Goal: Information Seeking & Learning: Learn about a topic

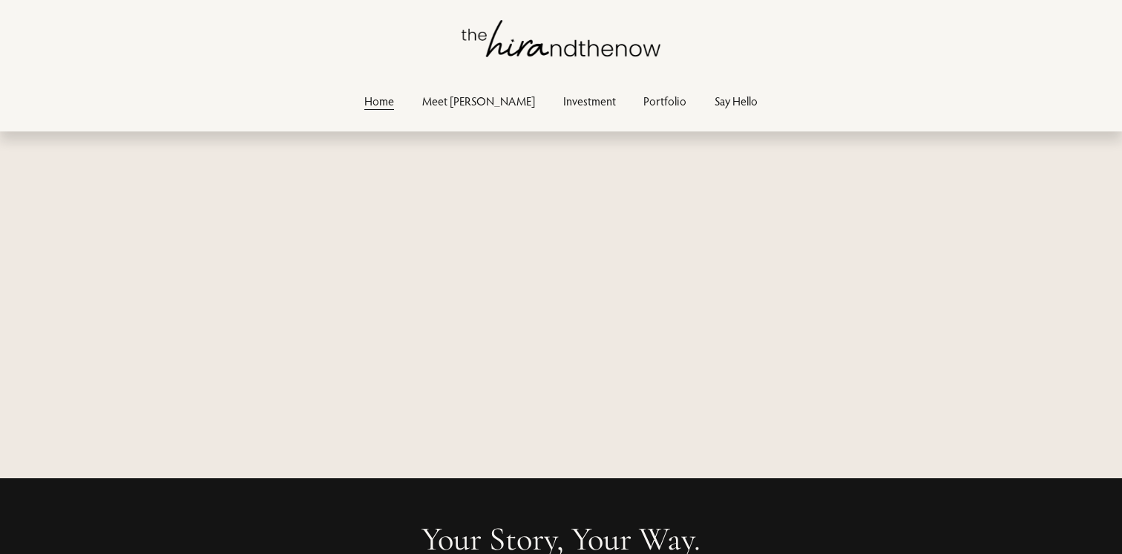
scroll to position [5037, 0]
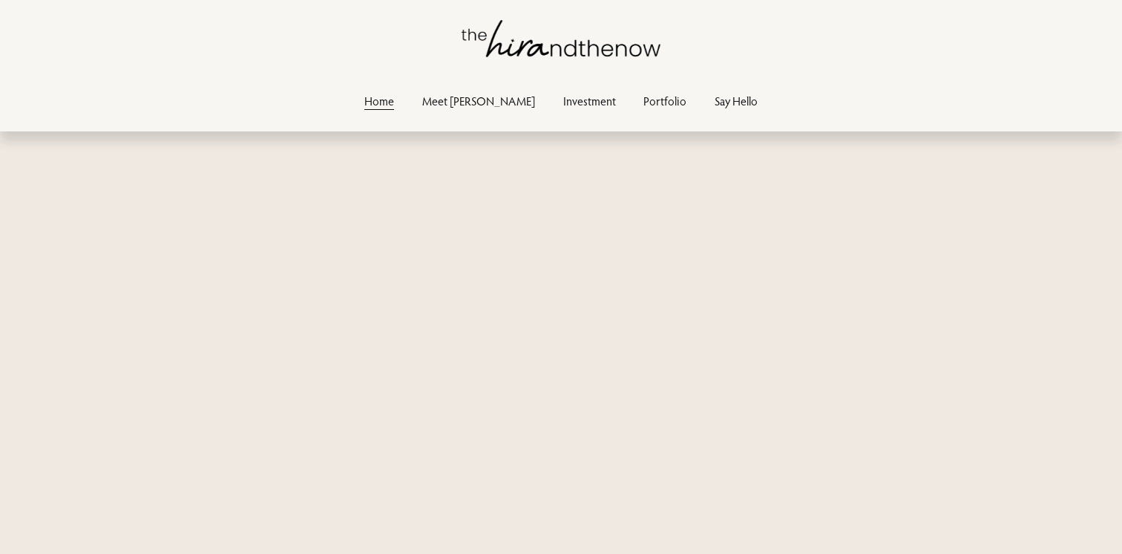
click at [563, 99] on link "Investment" at bounding box center [589, 101] width 53 height 20
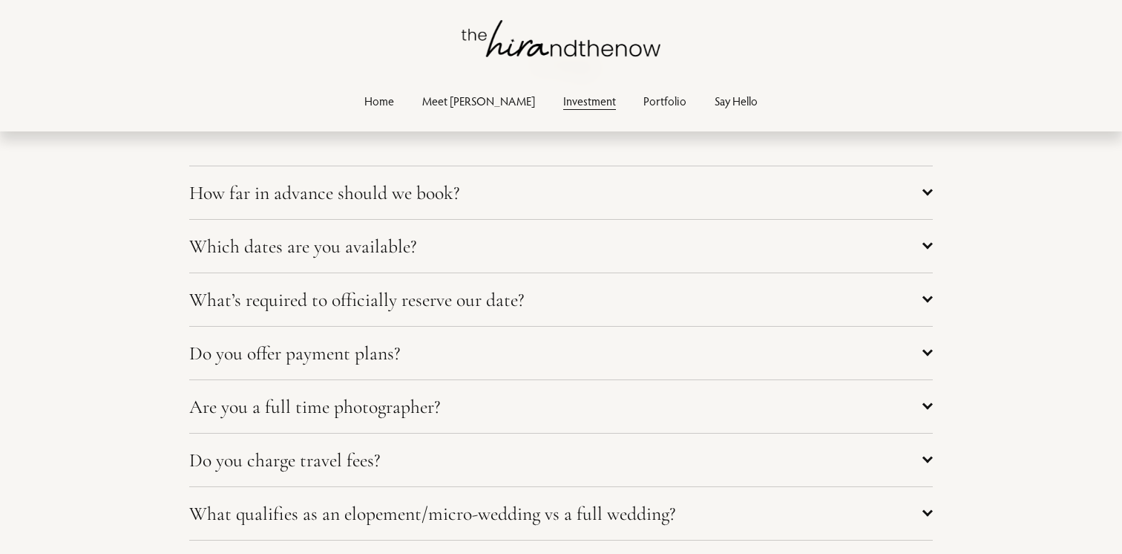
scroll to position [5721, 0]
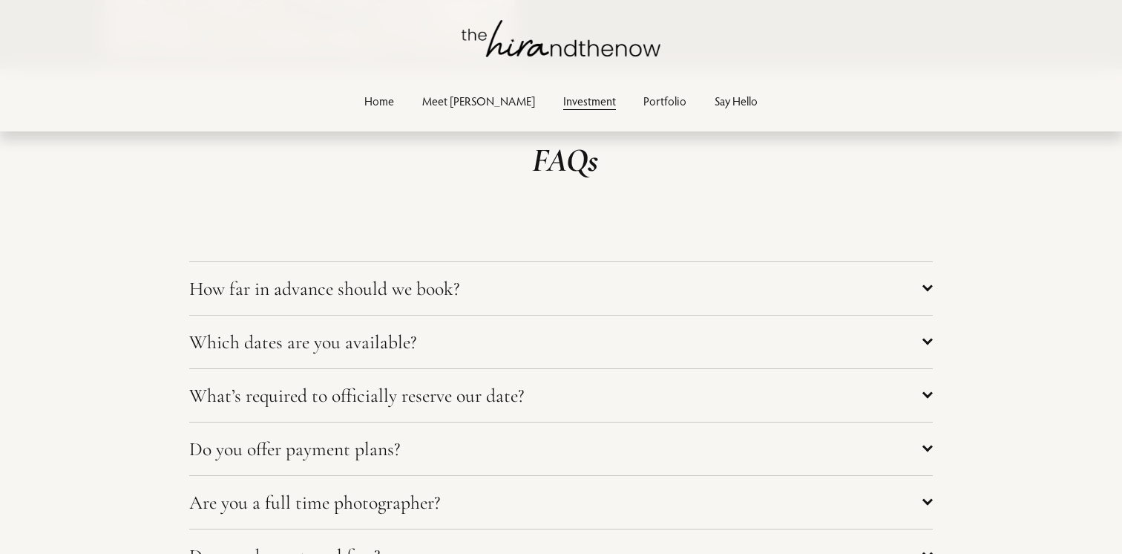
click at [341, 295] on span "How far in advance should we book?" at bounding box center [555, 288] width 733 height 23
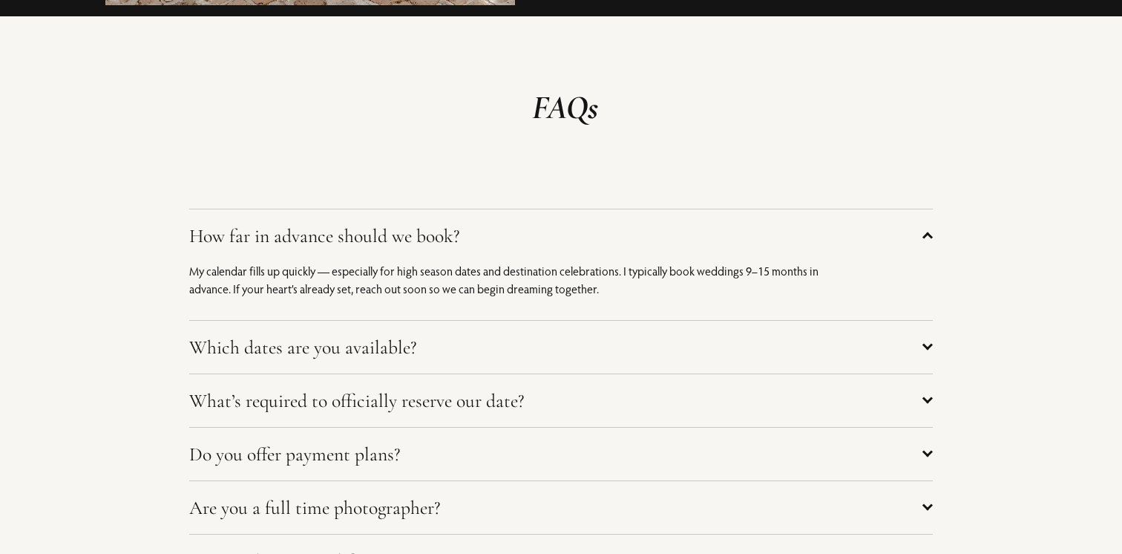
scroll to position [5781, 0]
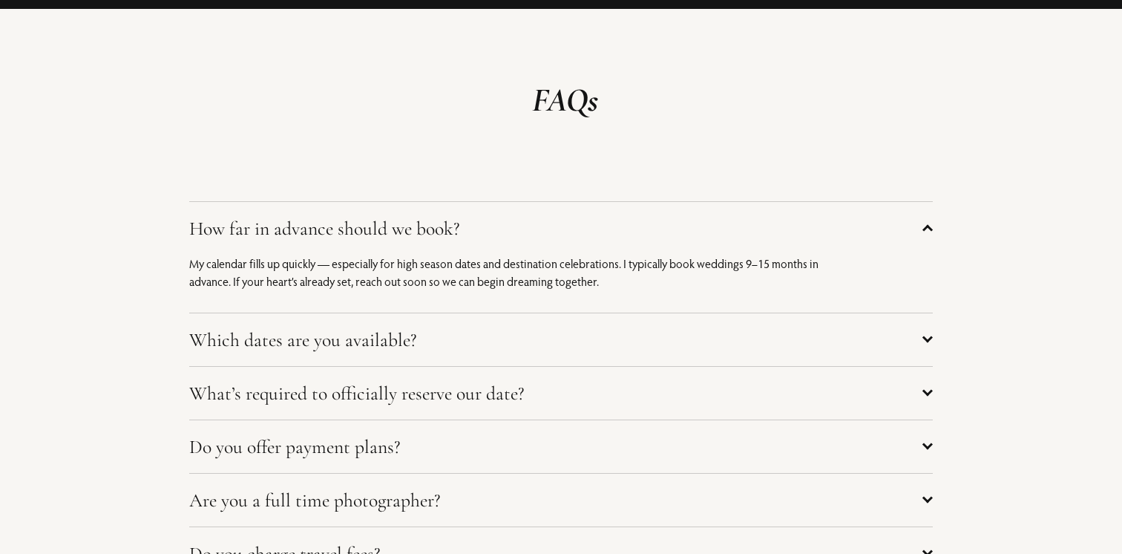
click at [339, 345] on span "Which dates are you available?" at bounding box center [555, 339] width 733 height 23
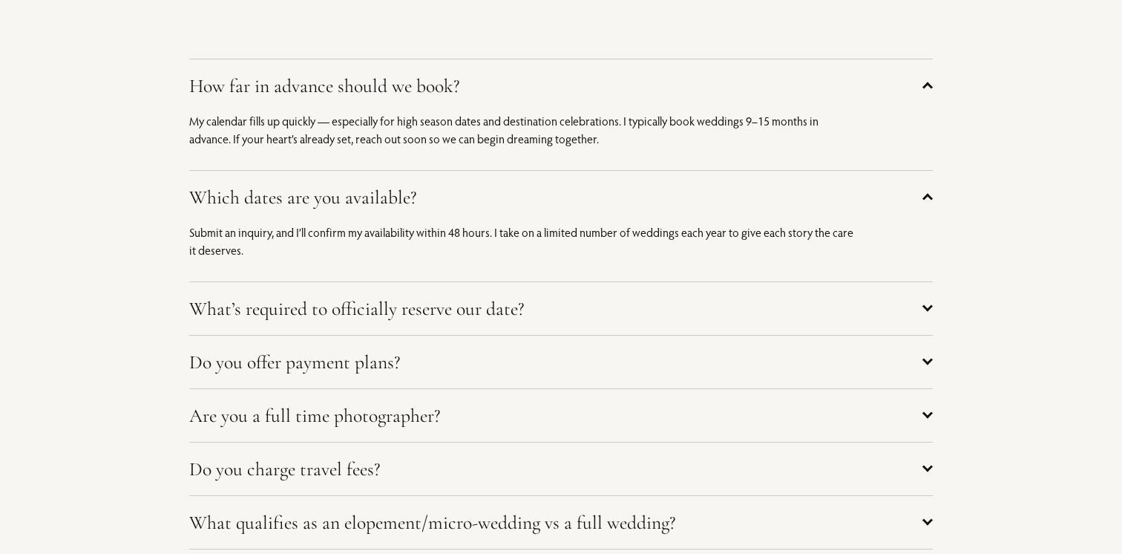
scroll to position [5925, 0]
click at [362, 319] on span "What’s required to officially reserve our date?" at bounding box center [555, 307] width 733 height 23
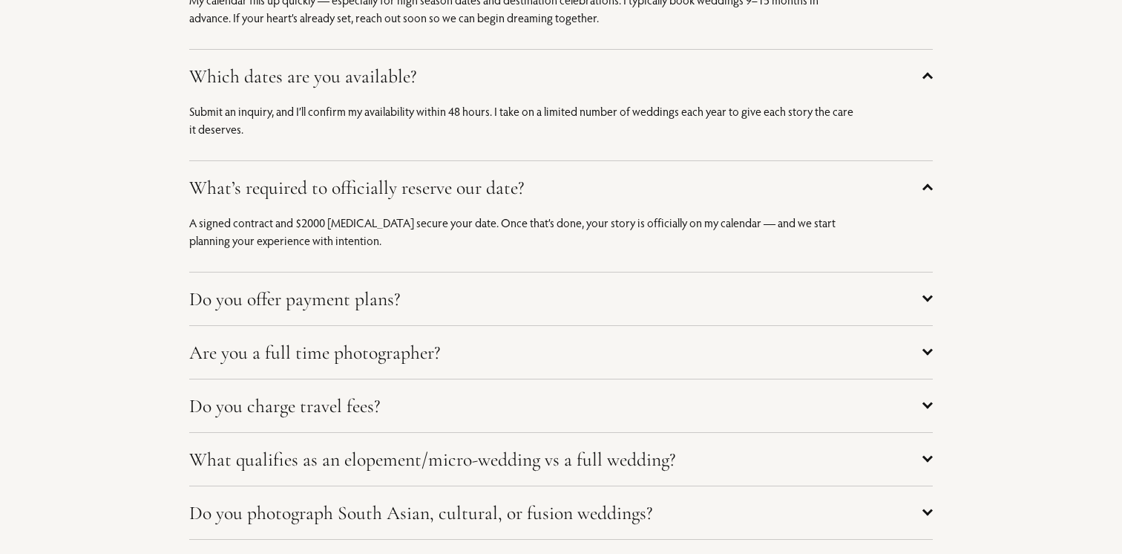
scroll to position [6077, 0]
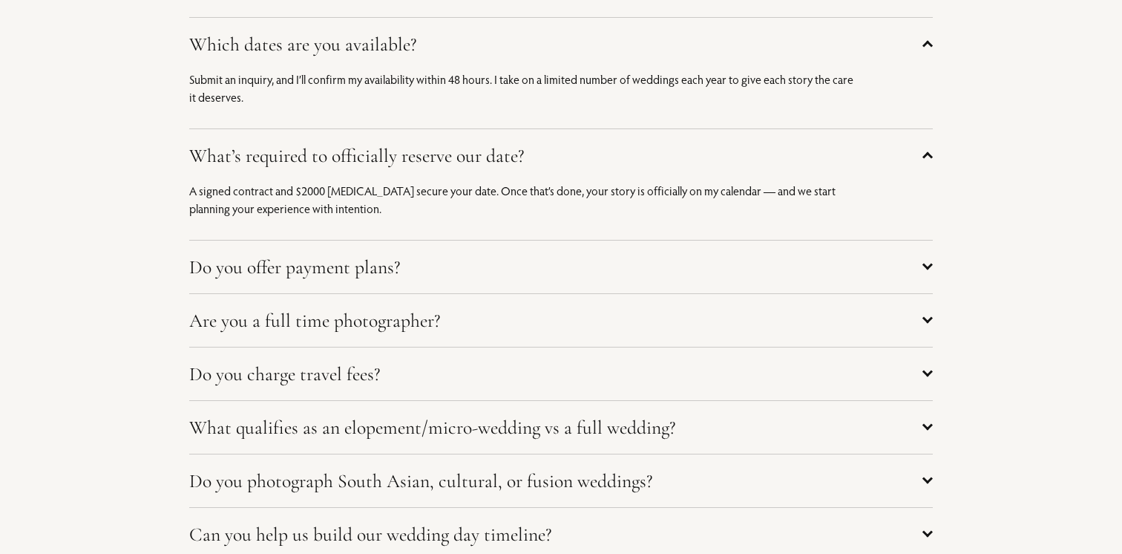
click at [351, 246] on button "Do you offer payment plans?" at bounding box center [561, 267] width 744 height 53
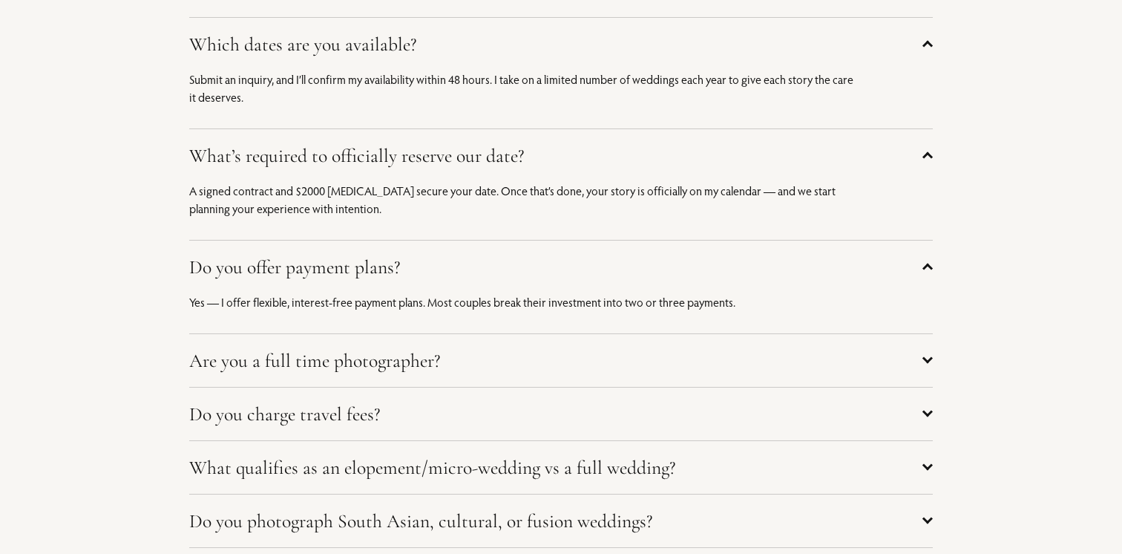
click at [370, 255] on button "Do you offer payment plans?" at bounding box center [561, 267] width 744 height 53
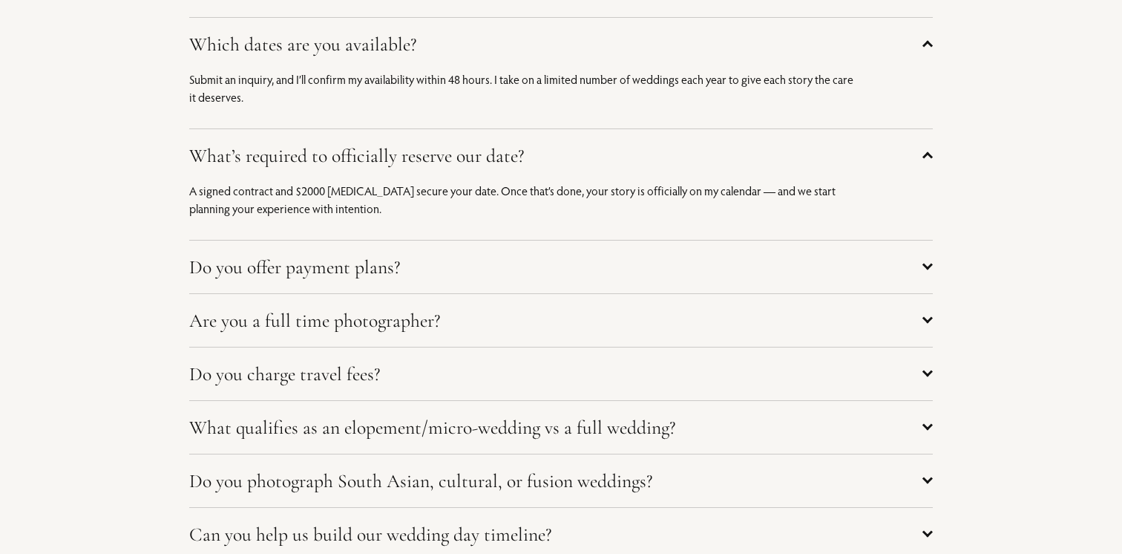
click at [370, 325] on span "Are you a full time photographer?" at bounding box center [555, 320] width 733 height 23
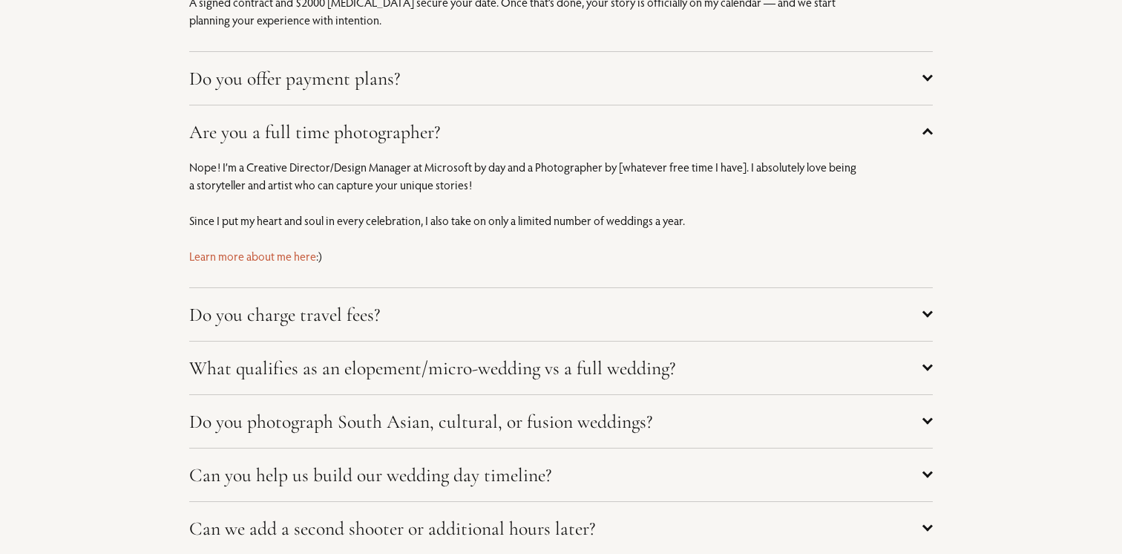
scroll to position [6297, 0]
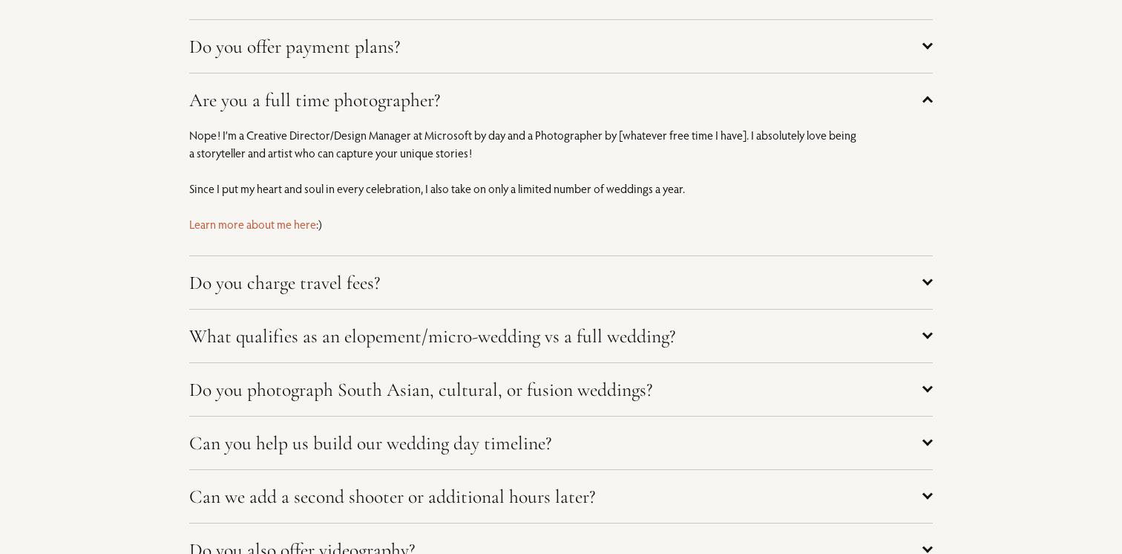
click at [618, 292] on span "Do you charge travel fees?" at bounding box center [555, 282] width 733 height 23
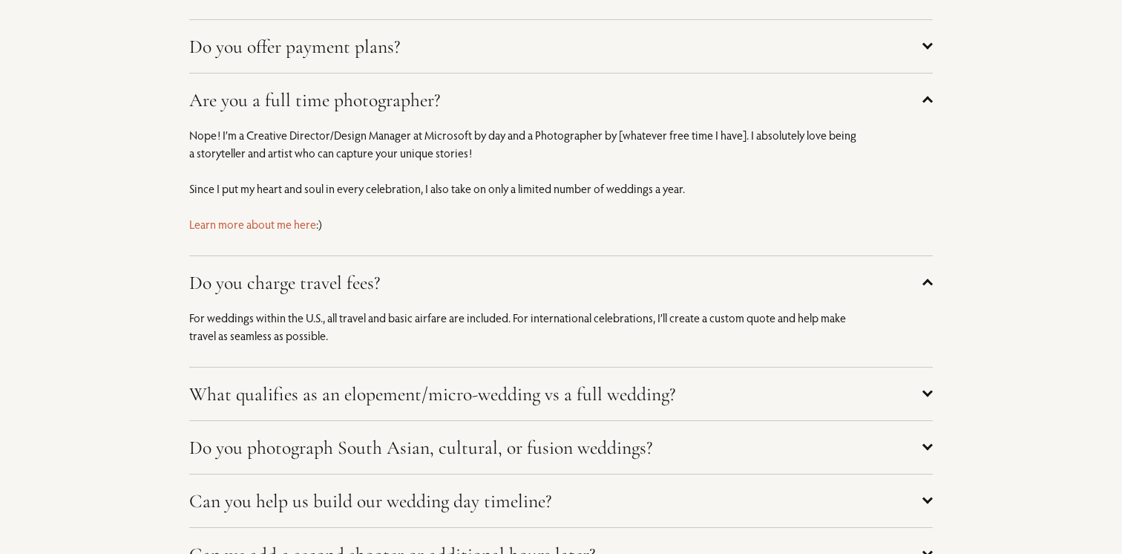
click at [508, 402] on span "What qualifies as an elopement/micro-wedding vs a full wedding?" at bounding box center [555, 393] width 733 height 23
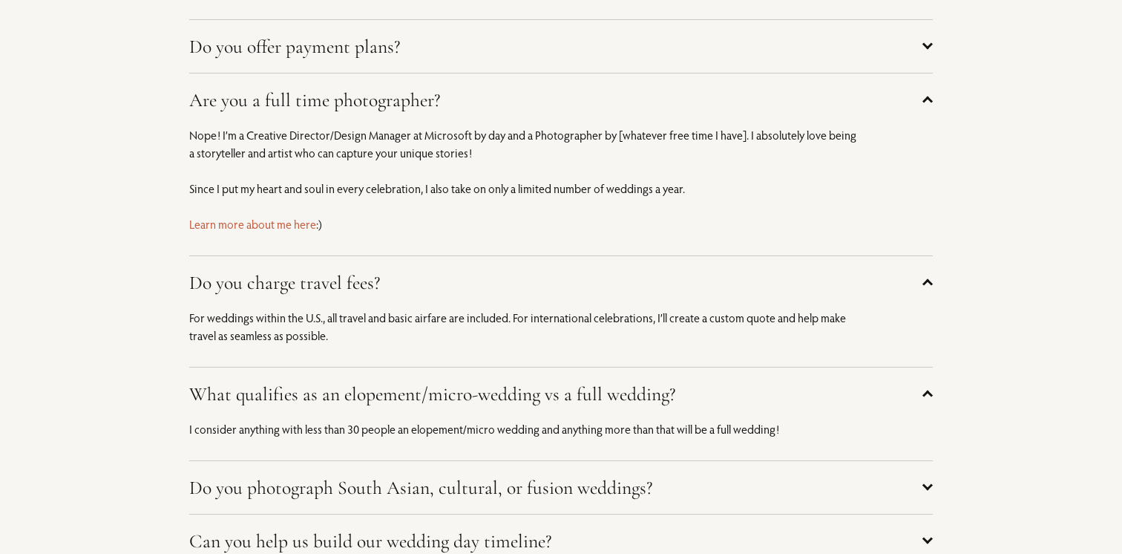
scroll to position [6590, 0]
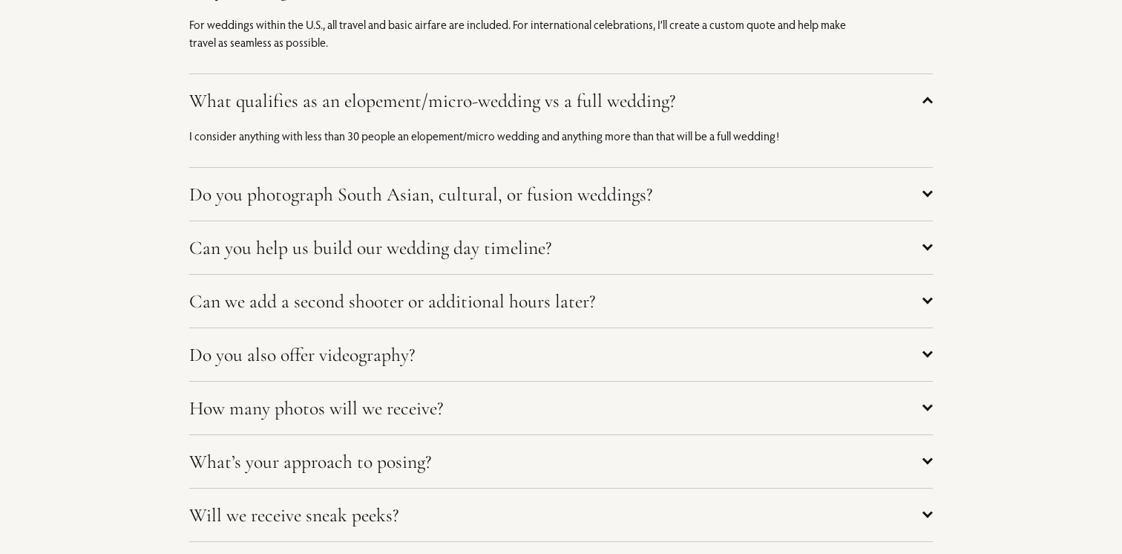
click at [439, 193] on span "Do you photograph South Asian, cultural, or fusion weddings?" at bounding box center [555, 194] width 733 height 23
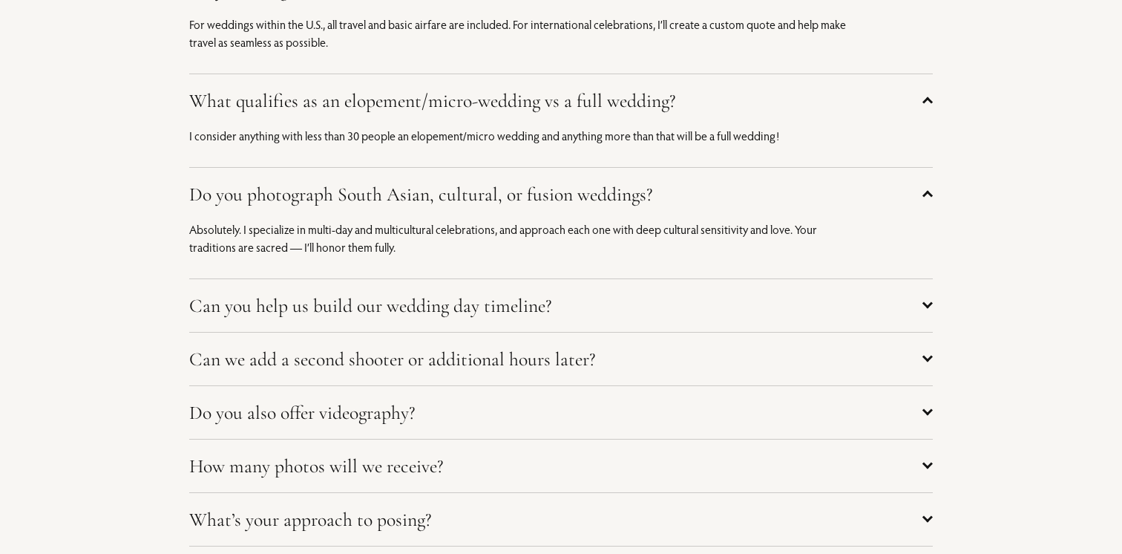
click at [474, 312] on span "Can you help us build our wedding day timeline?" at bounding box center [555, 305] width 733 height 23
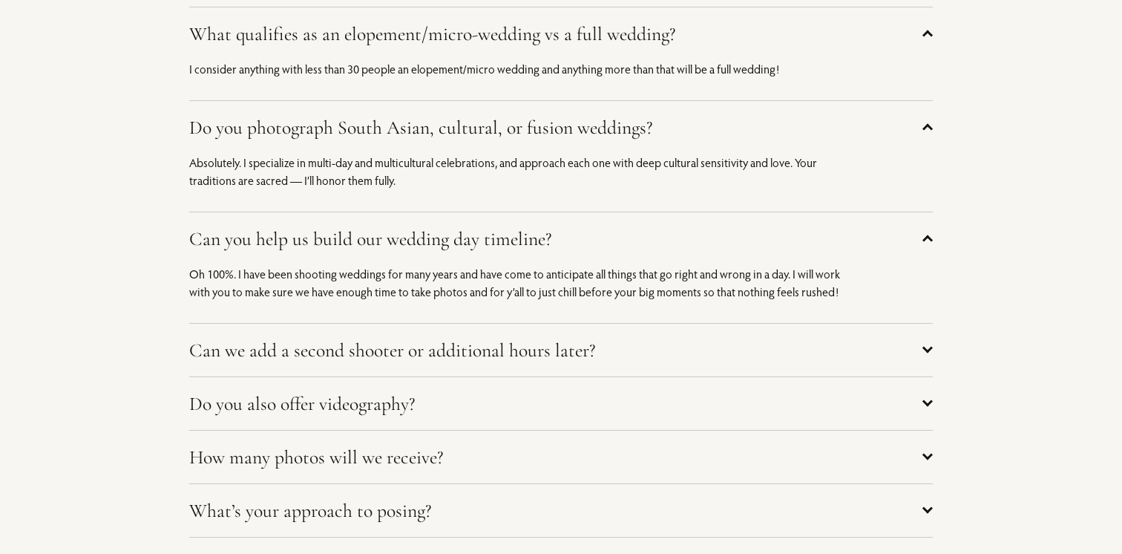
scroll to position [6665, 0]
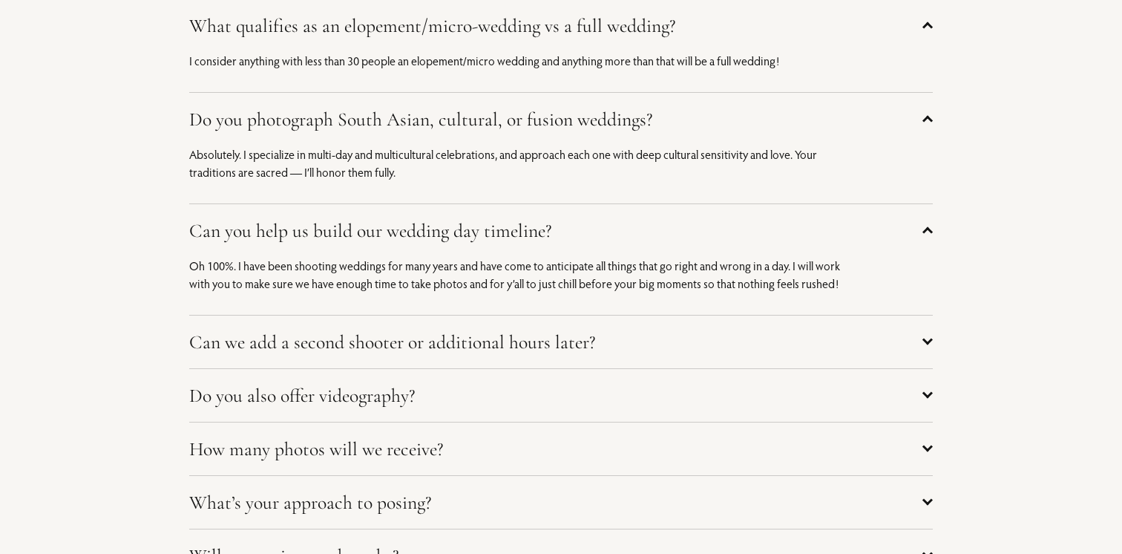
click at [461, 342] on span "Can we add a second shooter or additional hours later?" at bounding box center [555, 341] width 733 height 23
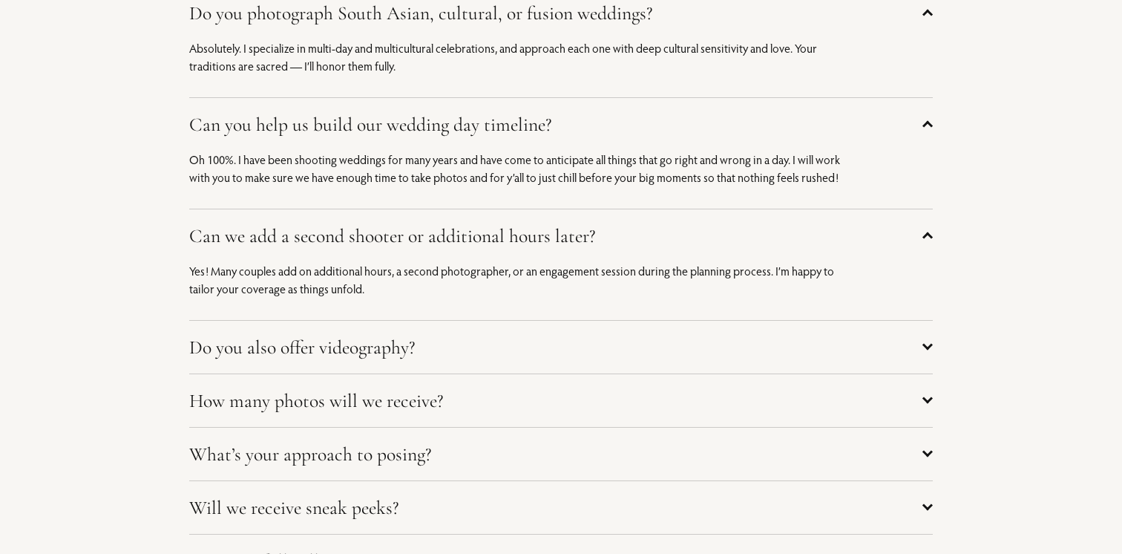
scroll to position [6773, 0]
click at [447, 356] on span "Do you also offer videography?" at bounding box center [555, 345] width 733 height 23
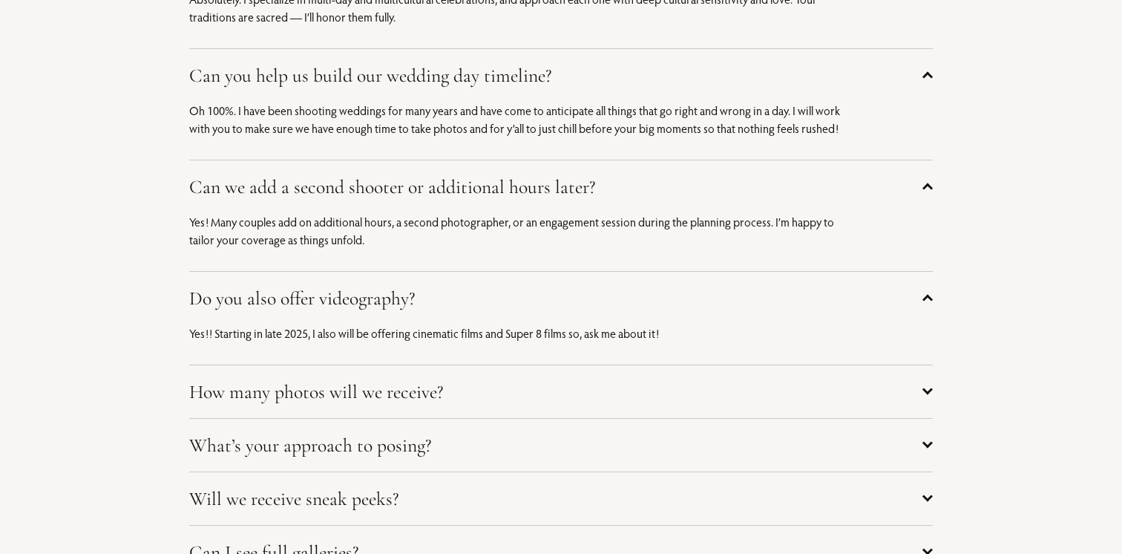
scroll to position [6823, 0]
click at [651, 395] on span "How many photos will we receive?" at bounding box center [555, 389] width 733 height 23
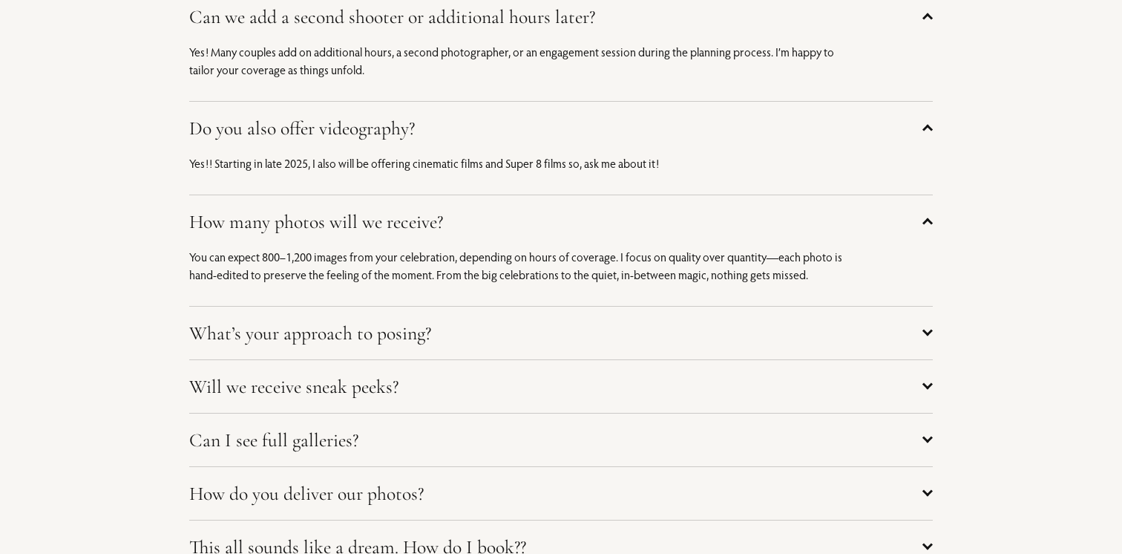
scroll to position [6991, 0]
click at [480, 326] on span "What’s your approach to posing?" at bounding box center [555, 332] width 733 height 23
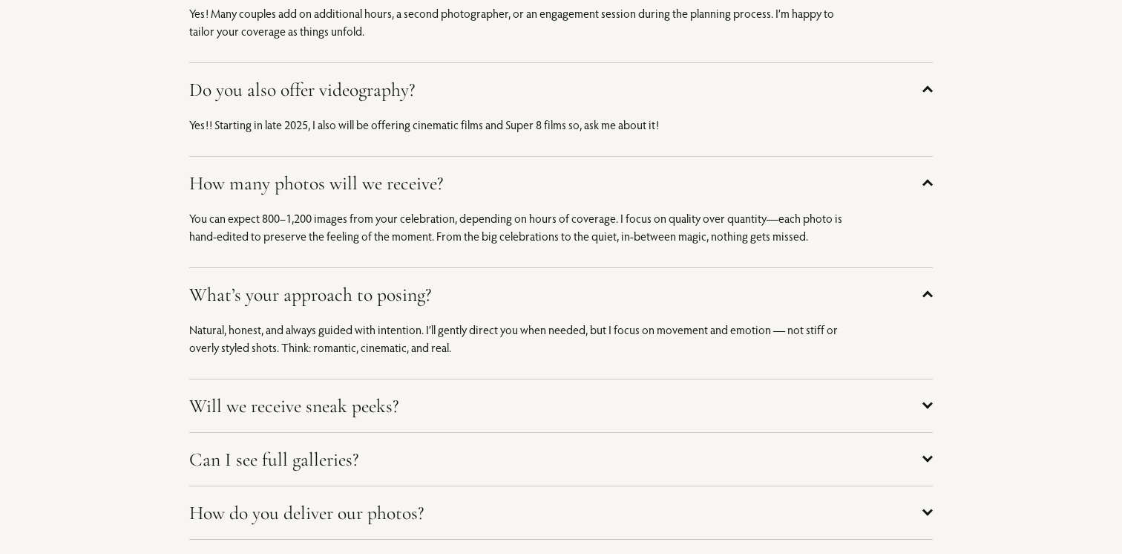
scroll to position [7033, 0]
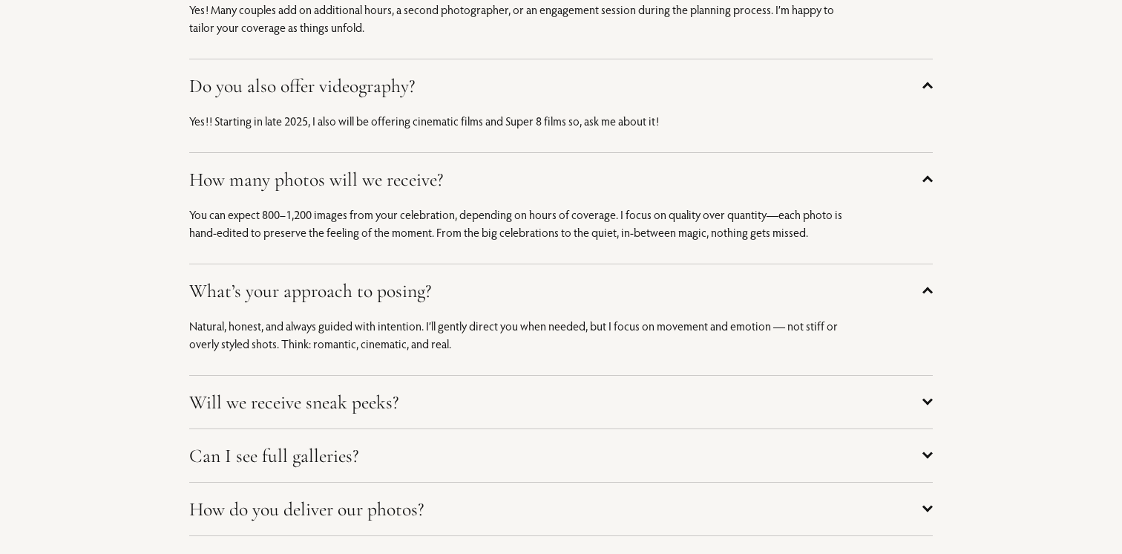
click at [454, 402] on span "Will we receive sneak peeks?" at bounding box center [555, 401] width 733 height 23
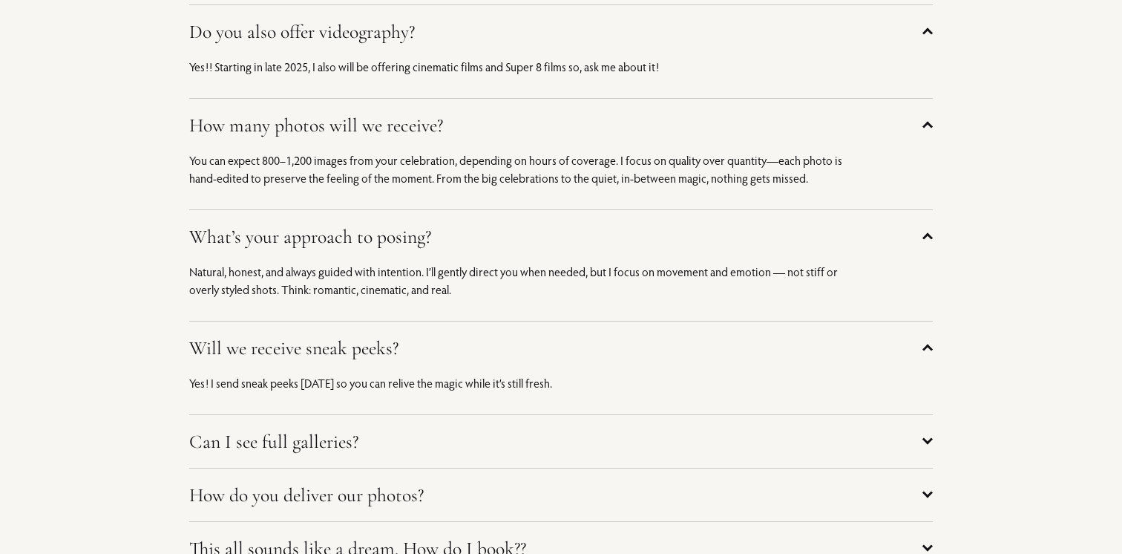
scroll to position [7089, 0]
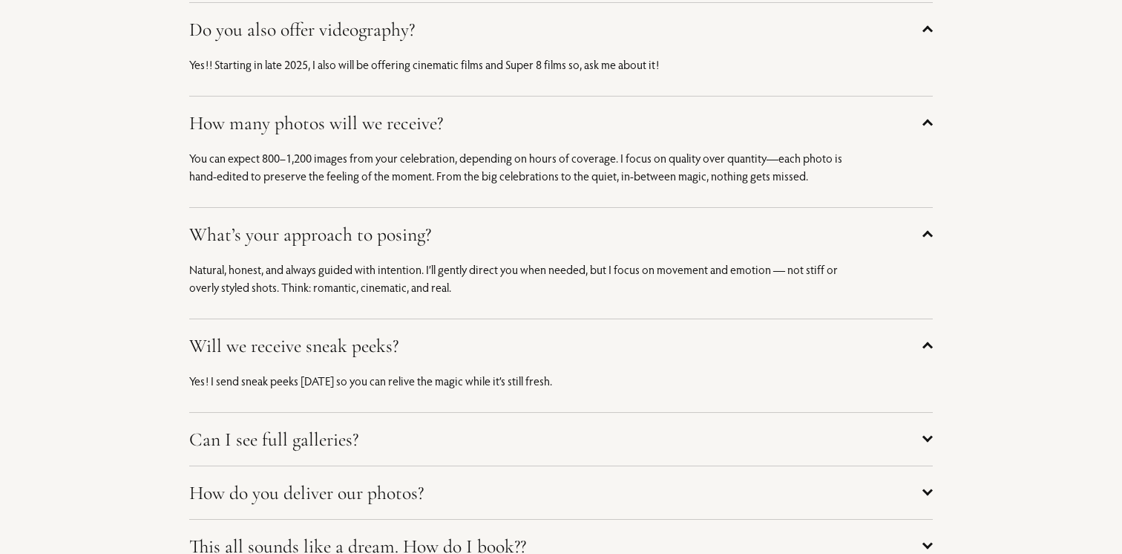
click at [267, 438] on span "Can I see full galleries?" at bounding box center [555, 439] width 733 height 23
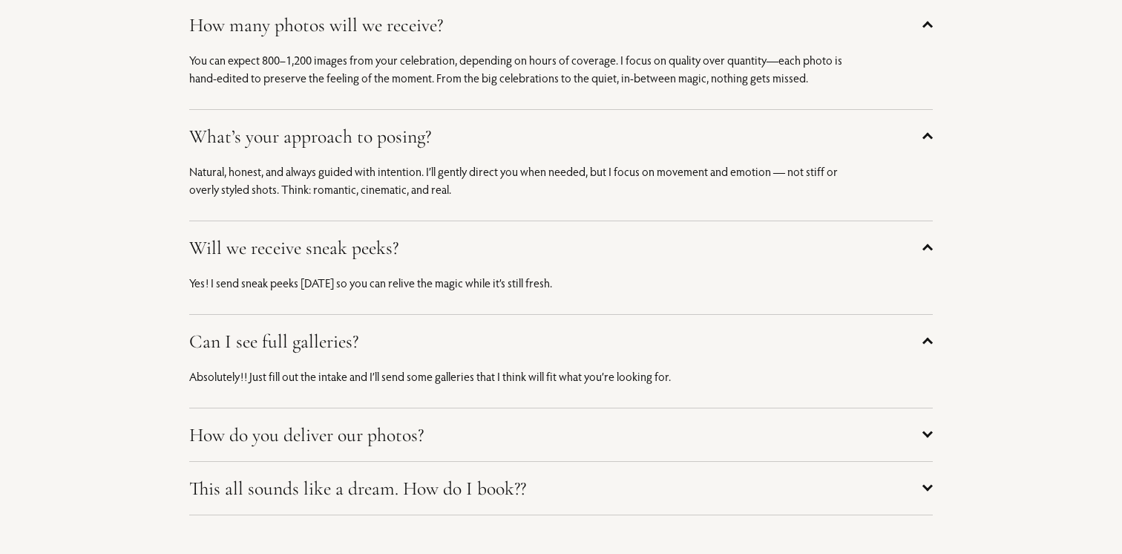
scroll to position [7211, 0]
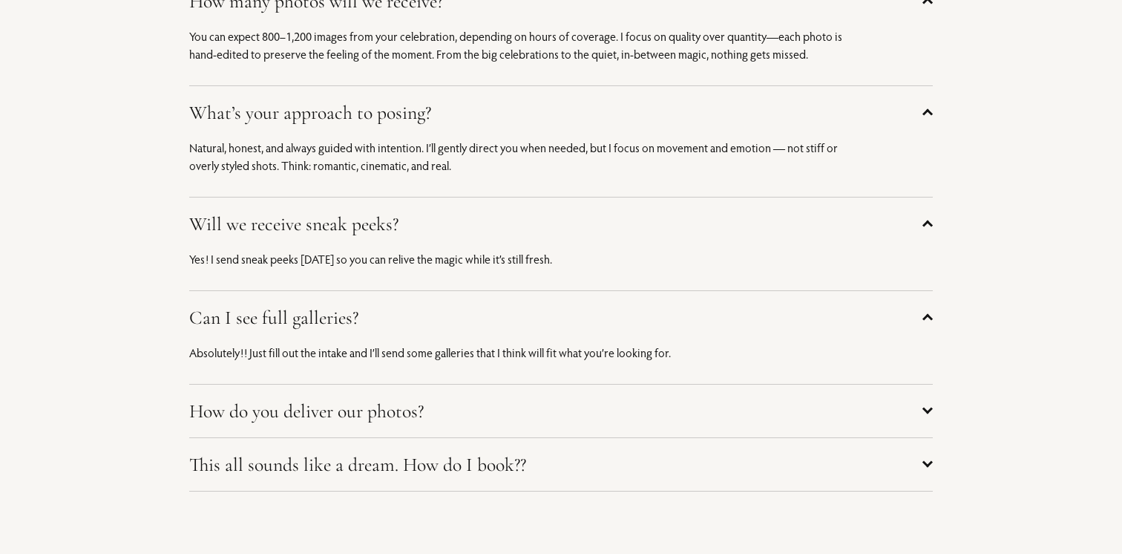
click at [394, 411] on span "How do you deliver our photos?" at bounding box center [555, 410] width 733 height 23
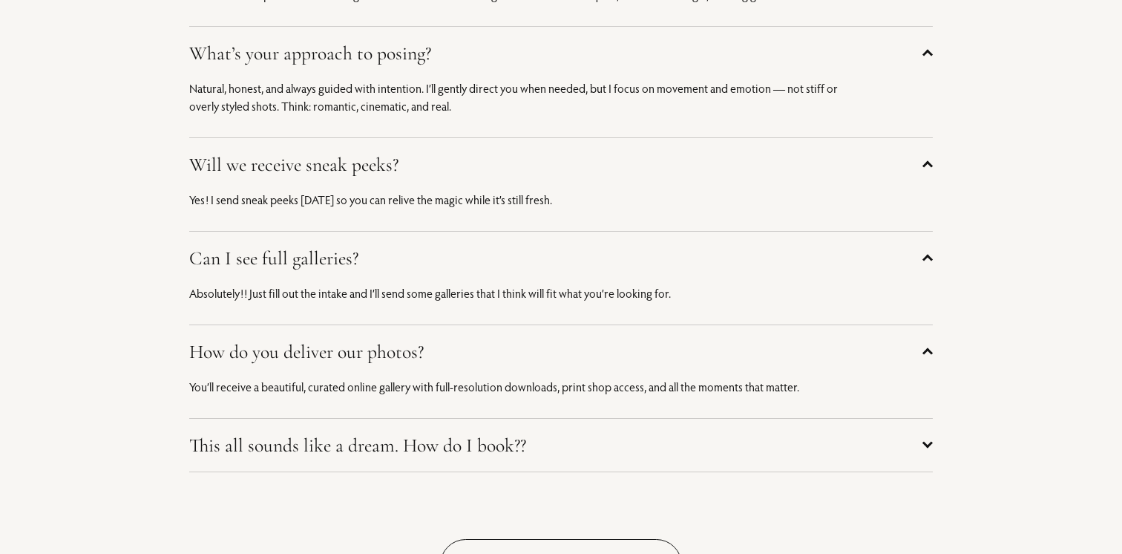
scroll to position [7297, 0]
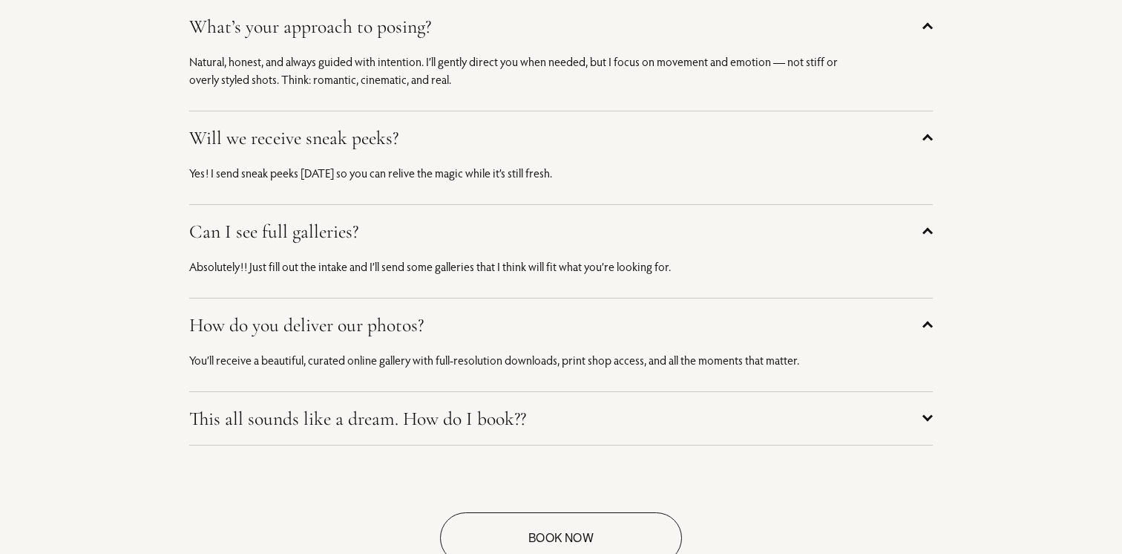
click at [394, 411] on span "This all sounds like a dream. How do I book??" at bounding box center [555, 418] width 733 height 23
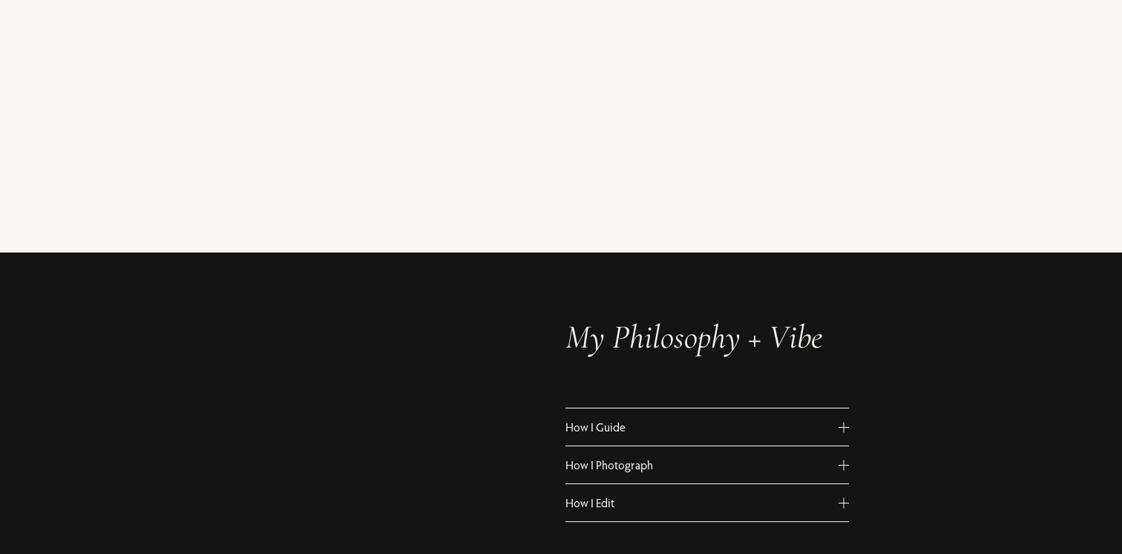
scroll to position [759, 0]
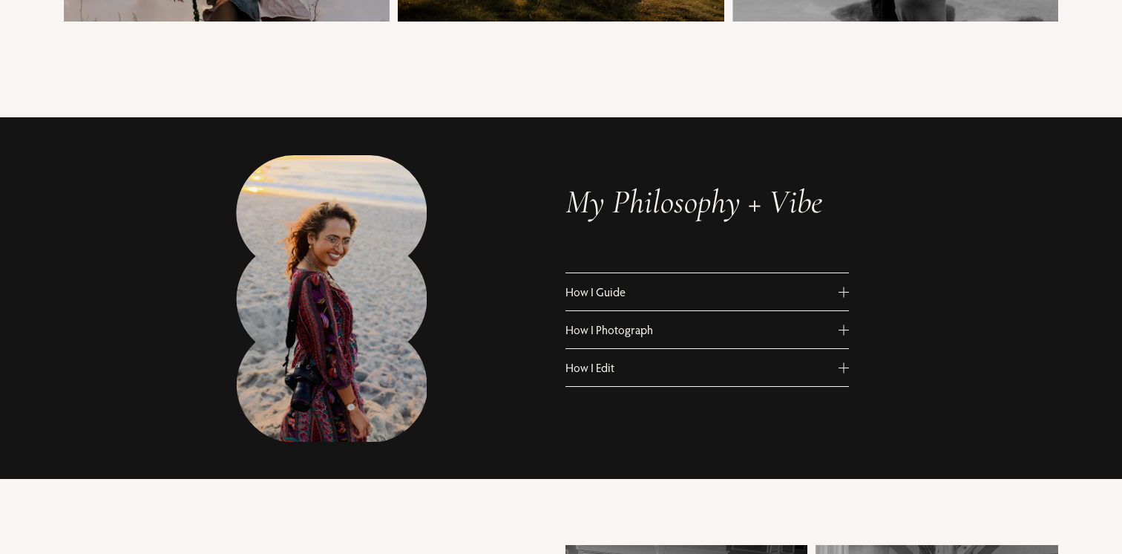
click at [785, 292] on span "How I Guide" at bounding box center [703, 291] width 274 height 15
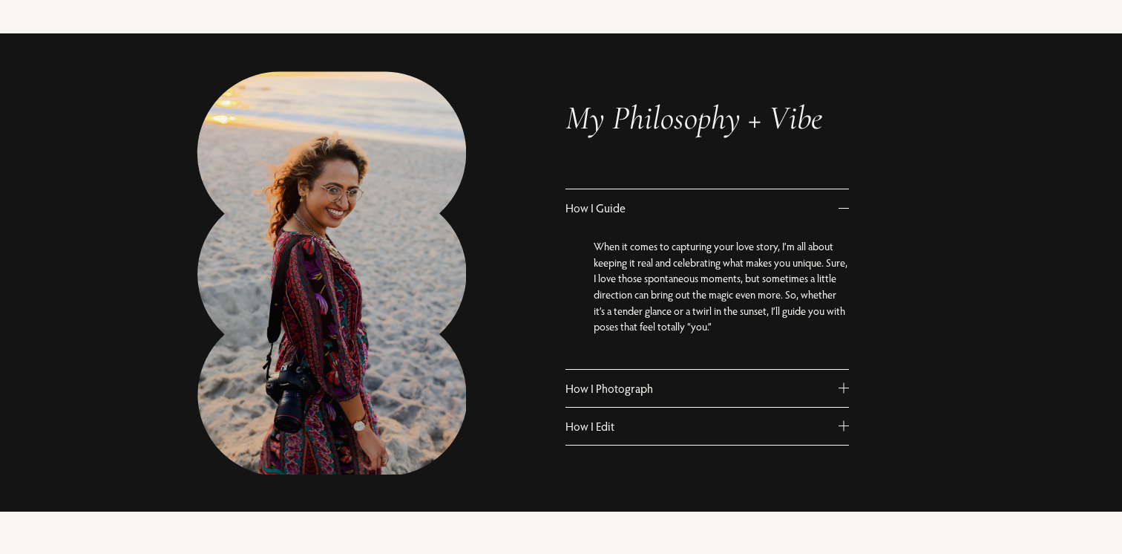
scroll to position [847, 0]
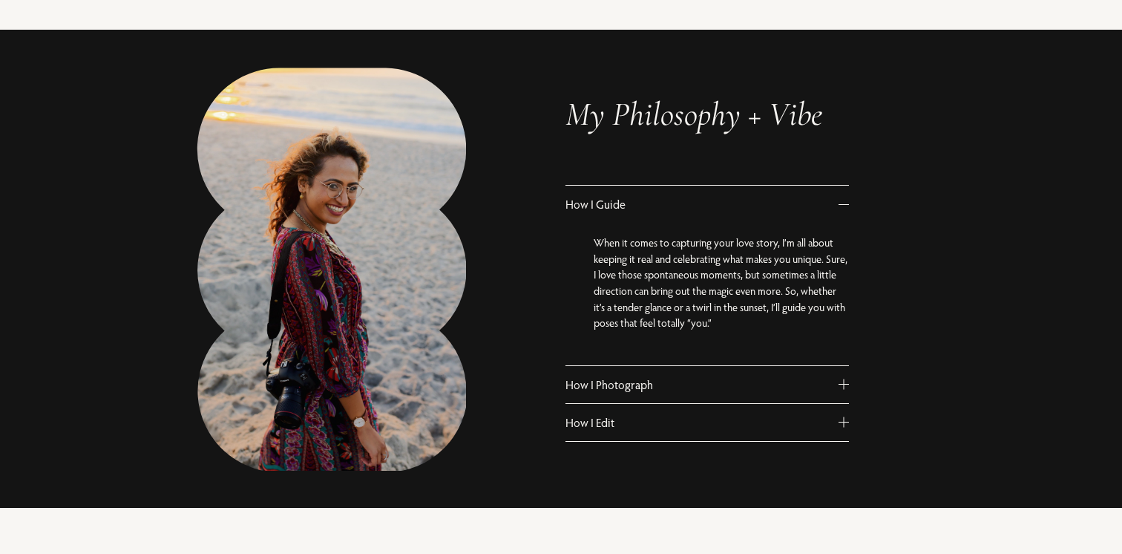
click at [768, 385] on span "How I Photograph" at bounding box center [703, 384] width 274 height 15
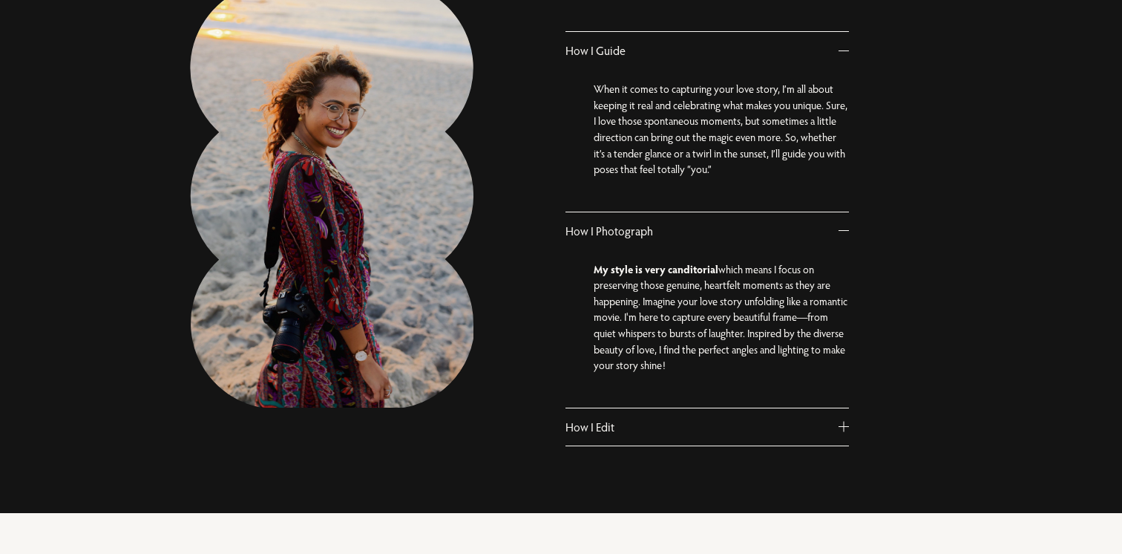
click at [759, 417] on button "How I Edit" at bounding box center [708, 426] width 284 height 37
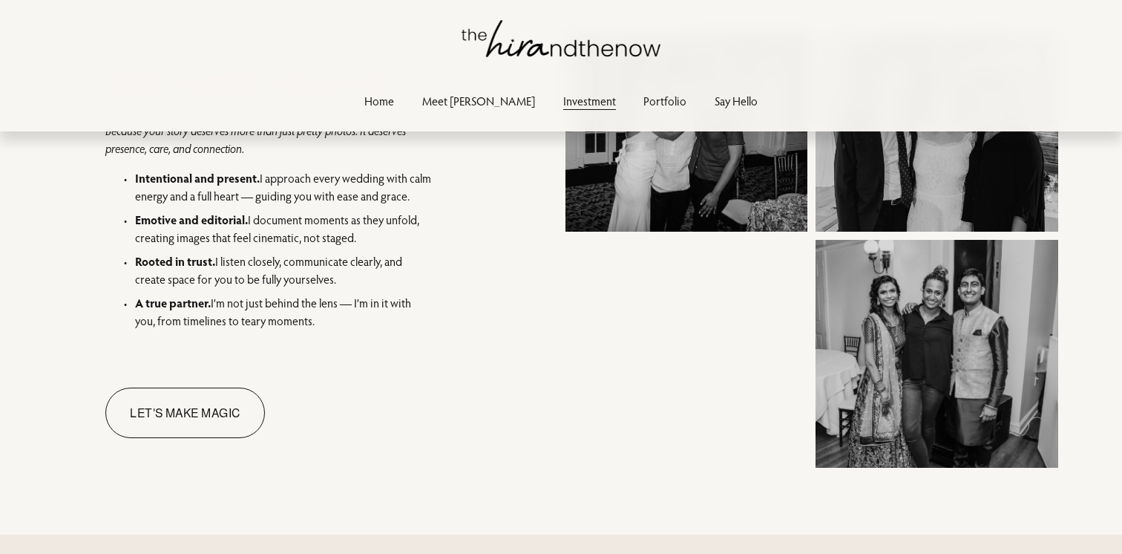
scroll to position [1606, 0]
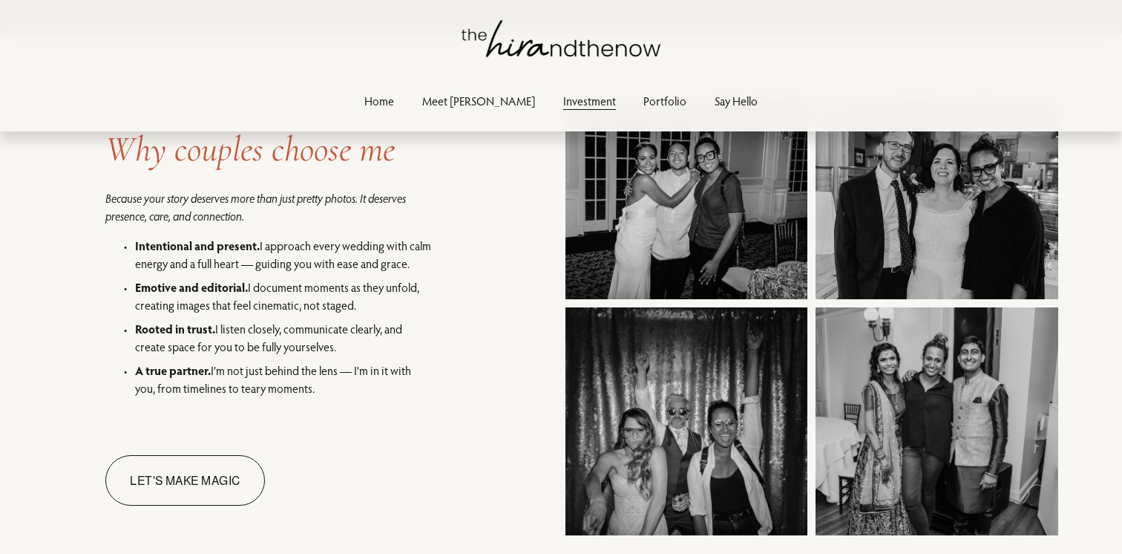
click at [759, 417] on div at bounding box center [687, 421] width 243 height 228
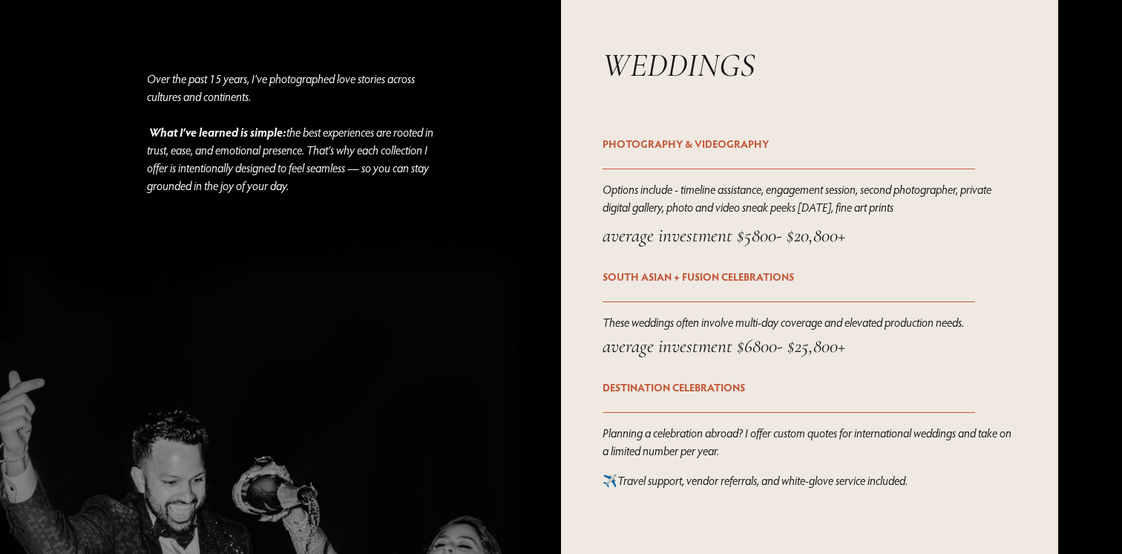
scroll to position [2299, 0]
click at [739, 150] on strong "PHOTOGRAPHY & VIDEOGRAPHY" at bounding box center [686, 145] width 166 height 14
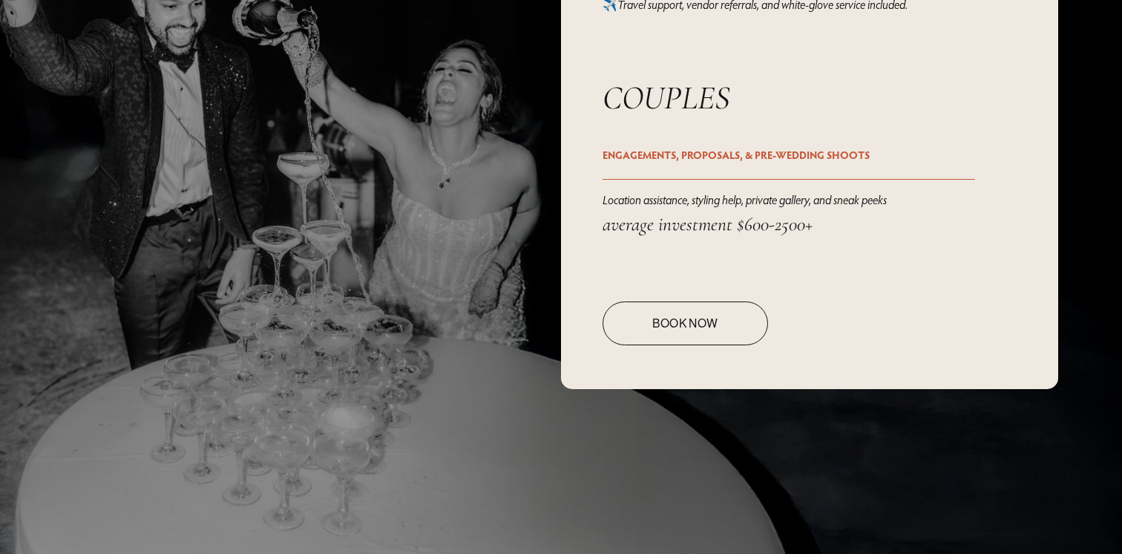
scroll to position [2775, 0]
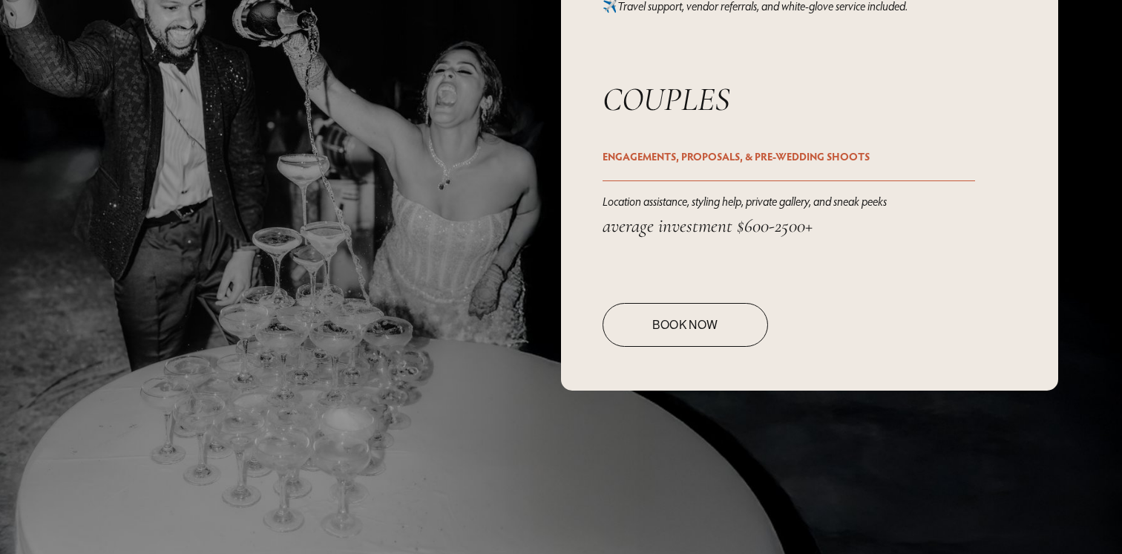
click at [707, 342] on link "Book Now" at bounding box center [686, 325] width 166 height 44
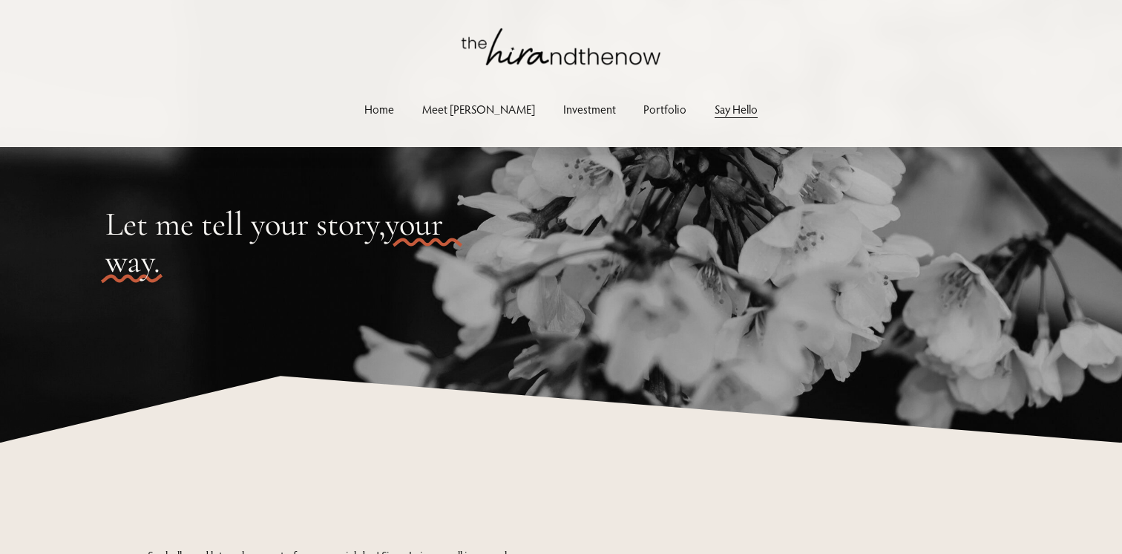
click at [488, 107] on link "Meet [PERSON_NAME]" at bounding box center [478, 109] width 113 height 20
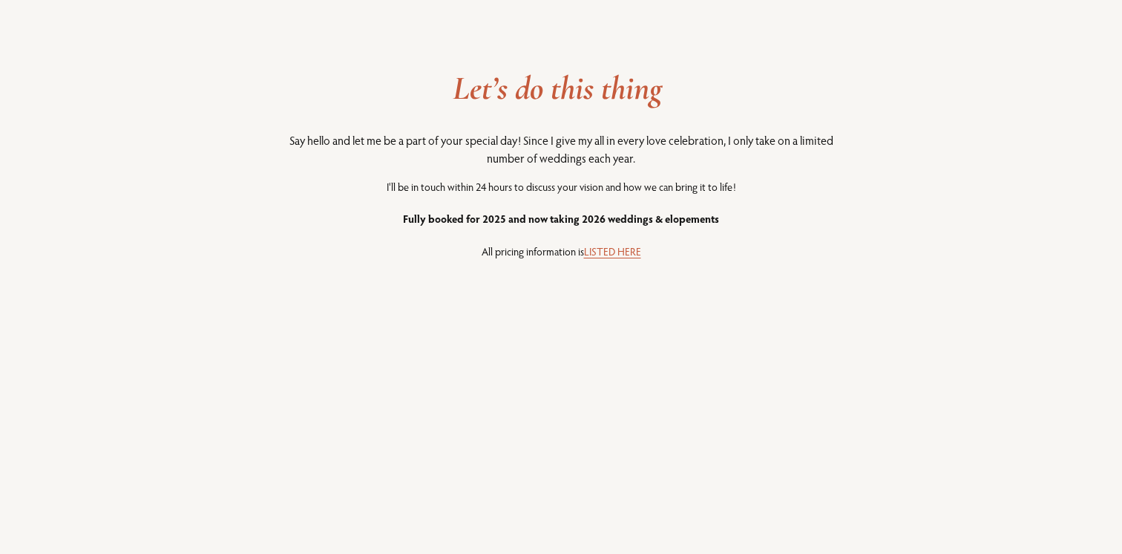
scroll to position [1812, 0]
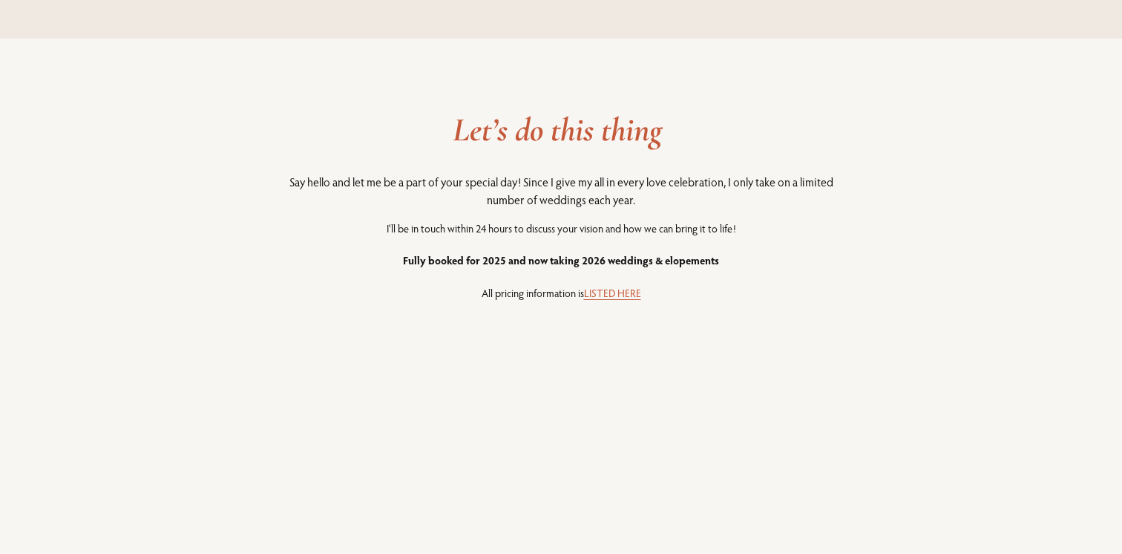
click at [621, 292] on link "LISTED HERE" at bounding box center [612, 293] width 57 height 14
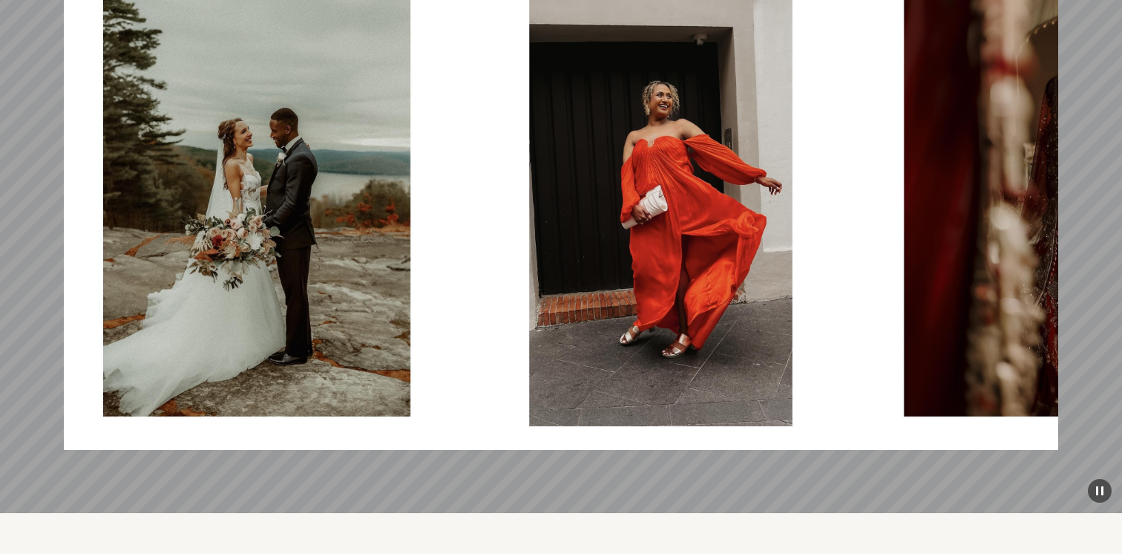
scroll to position [4042, 0]
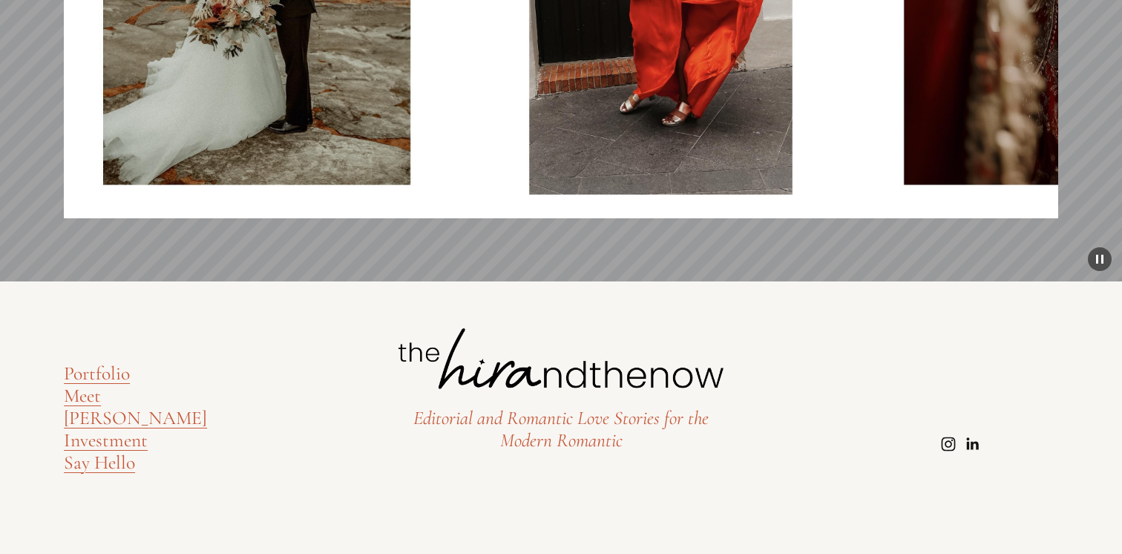
click at [121, 451] on link "Say Hello" at bounding box center [99, 462] width 71 height 22
click at [128, 385] on link "Portfolio" at bounding box center [97, 373] width 66 height 22
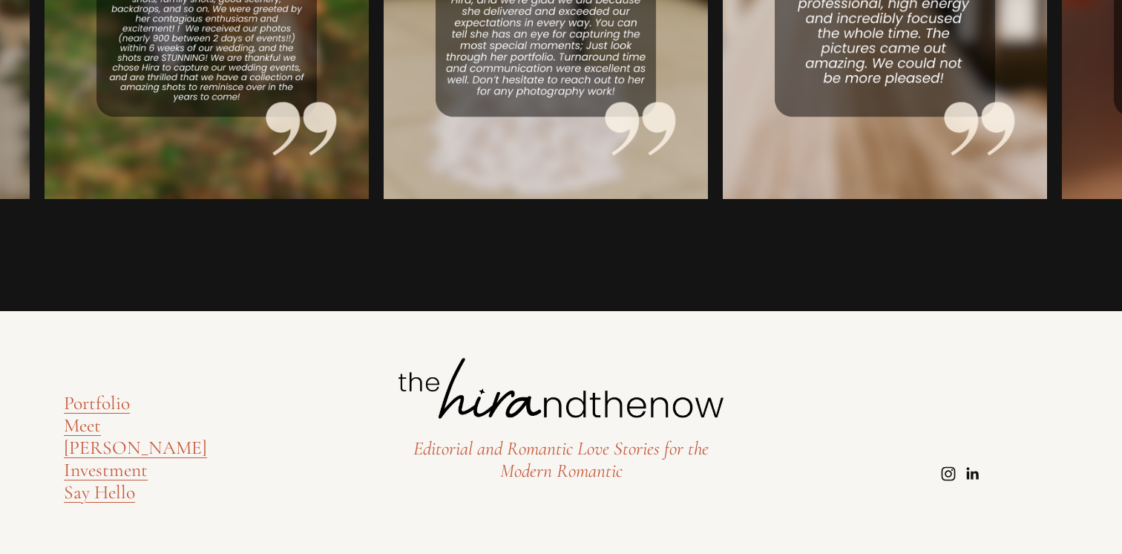
scroll to position [2777, 0]
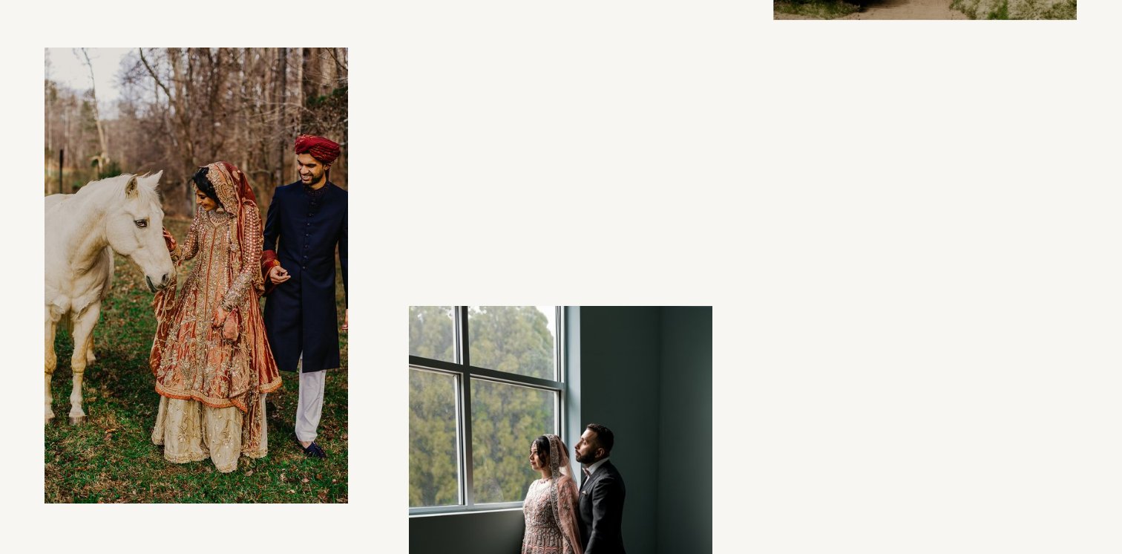
scroll to position [10284, 0]
